Goal: Task Accomplishment & Management: Manage account settings

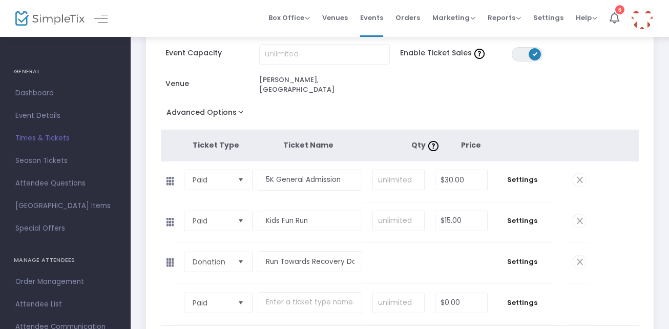
scroll to position [126, 0]
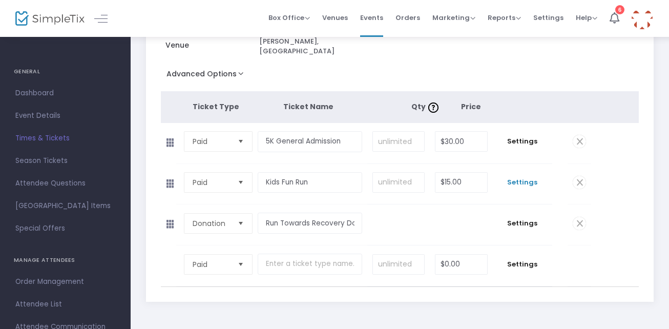
click at [521, 177] on span "Settings" at bounding box center [522, 182] width 49 height 10
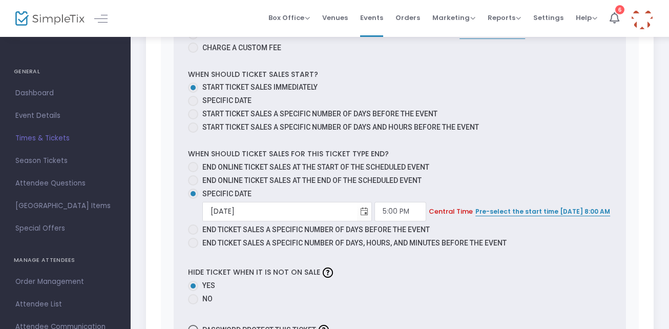
scroll to position [594, 0]
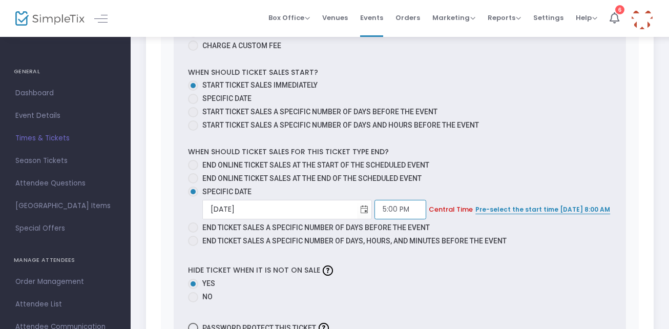
click at [375, 201] on input "5:00 PM" at bounding box center [401, 209] width 52 height 19
type input "11:00 PM"
click at [536, 294] on label "No" at bounding box center [400, 297] width 424 height 11
click at [193, 302] on input "No" at bounding box center [193, 302] width 1 height 1
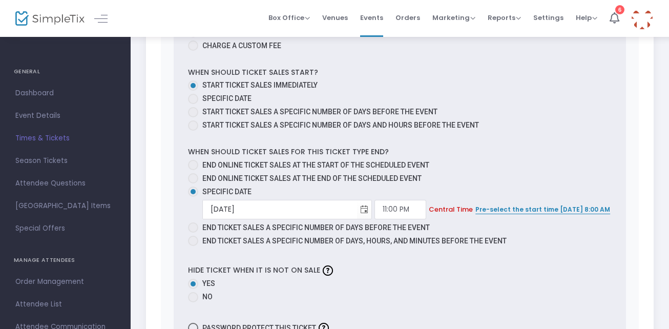
radio input "true"
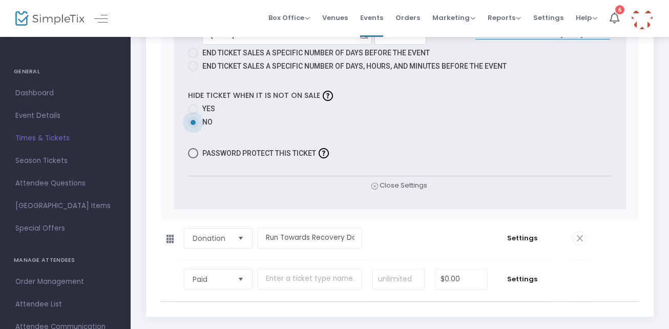
scroll to position [765, 0]
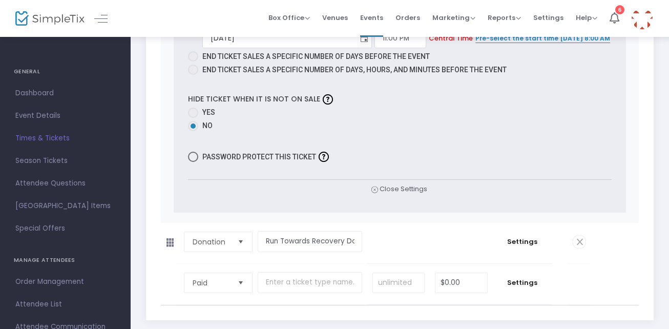
drag, startPoint x: 668, startPoint y: 247, endPoint x: 676, endPoint y: 212, distance: 36.1
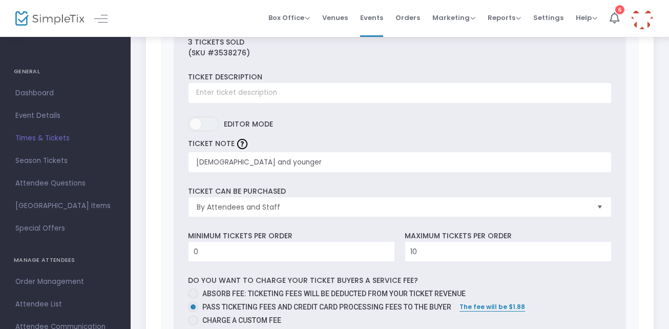
scroll to position [110, 0]
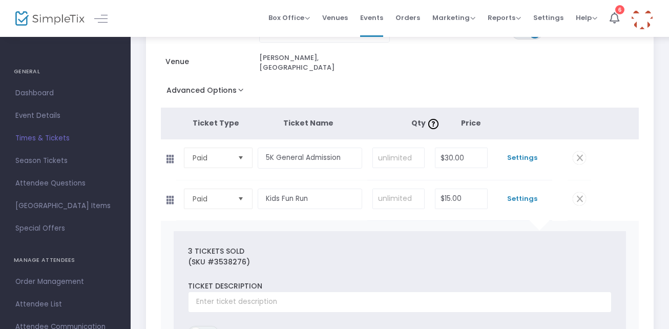
click at [534, 153] on span "Settings" at bounding box center [522, 158] width 49 height 10
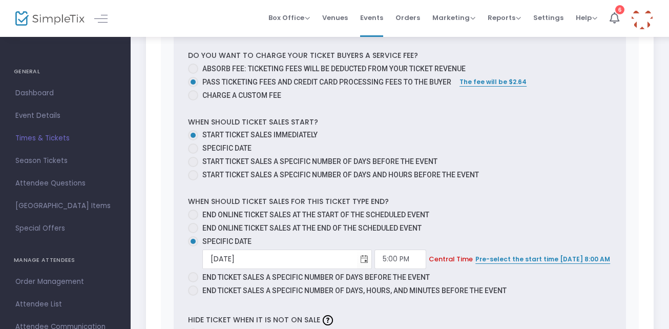
scroll to position [571, 0]
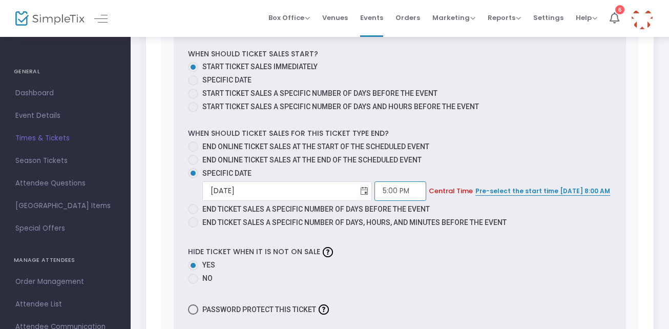
click at [375, 181] on input "5:00 PM" at bounding box center [401, 190] width 52 height 19
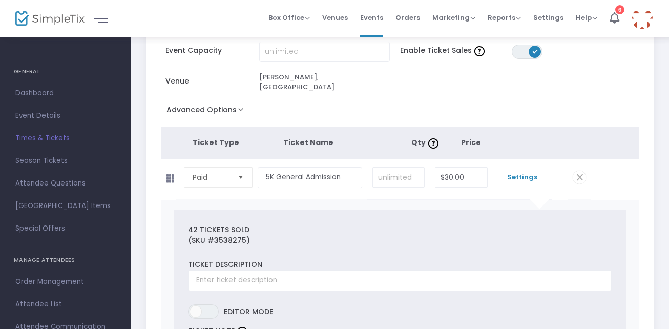
scroll to position [0, 0]
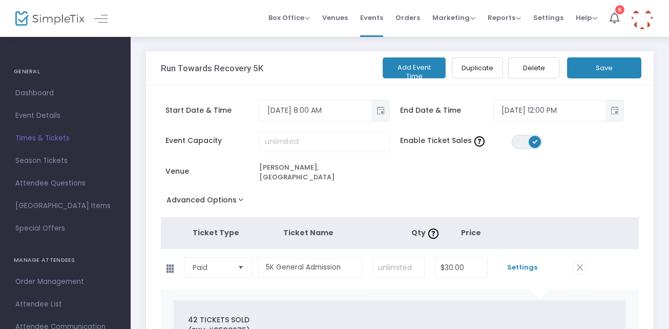
type input "11:00 PM"
click at [596, 72] on button "Save" at bounding box center [604, 67] width 74 height 21
